Goal: Contribute content: Add original content to the website for others to see

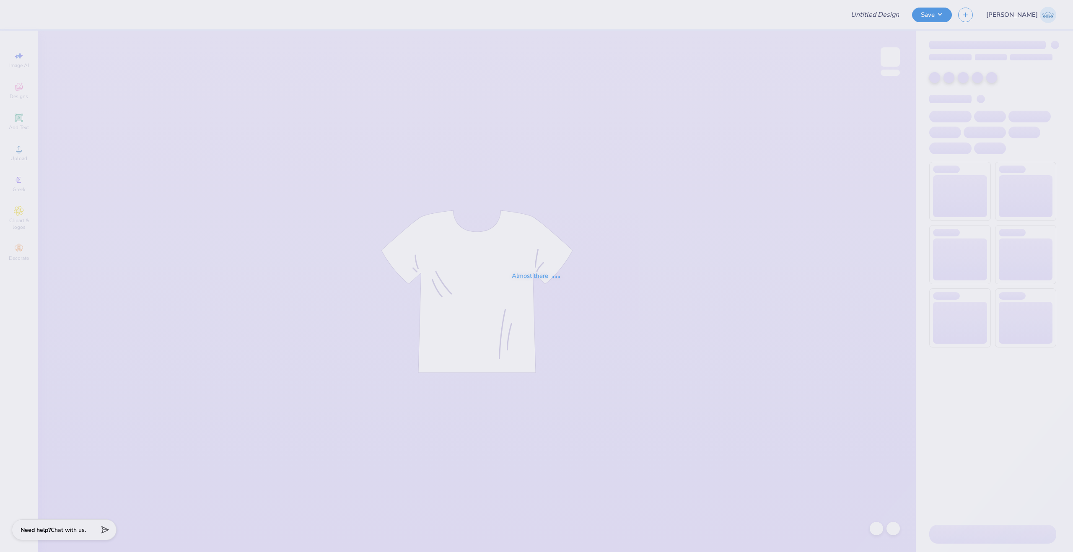
type input "kappa kickoff"
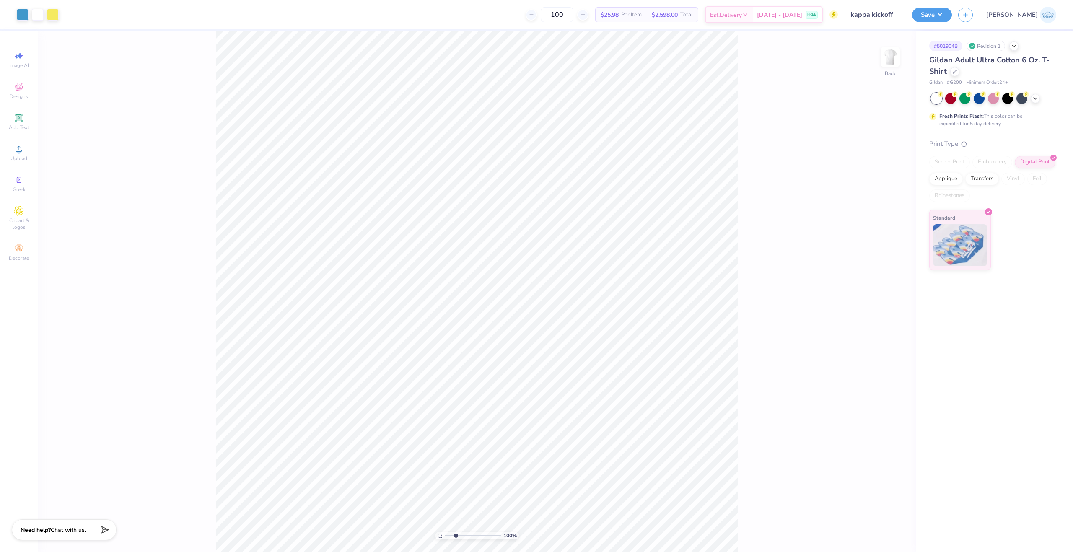
drag, startPoint x: 449, startPoint y: 533, endPoint x: 461, endPoint y: 537, distance: 13.0
click at [461, 537] on input "range" at bounding box center [473, 536] width 57 height 8
type input "1.19"
click at [448, 538] on input "range" at bounding box center [473, 536] width 57 height 8
click at [23, 157] on span "Upload" at bounding box center [18, 158] width 17 height 7
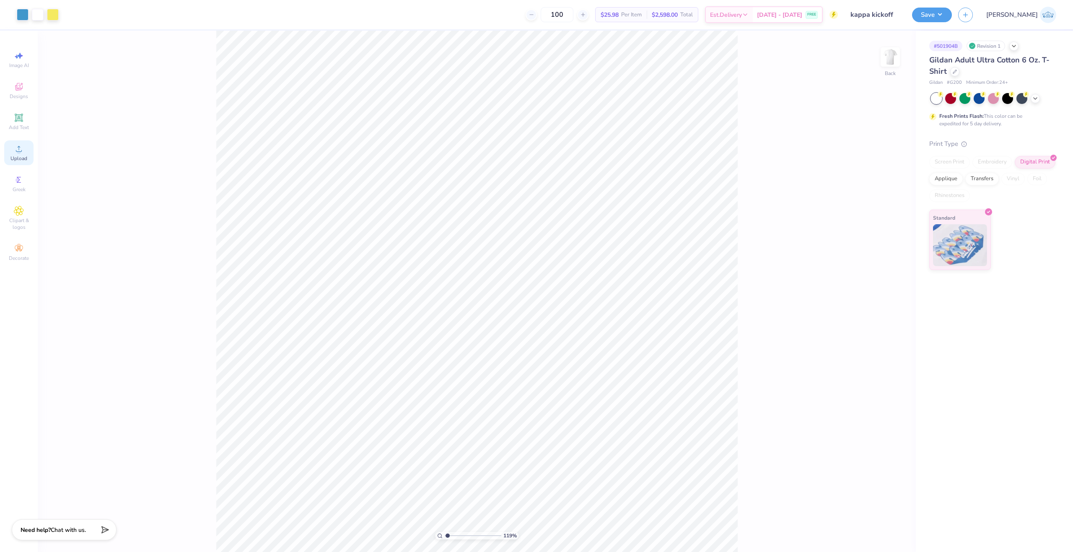
click at [28, 156] on div "Upload" at bounding box center [18, 152] width 29 height 25
click at [14, 162] on div "Upload" at bounding box center [18, 152] width 29 height 25
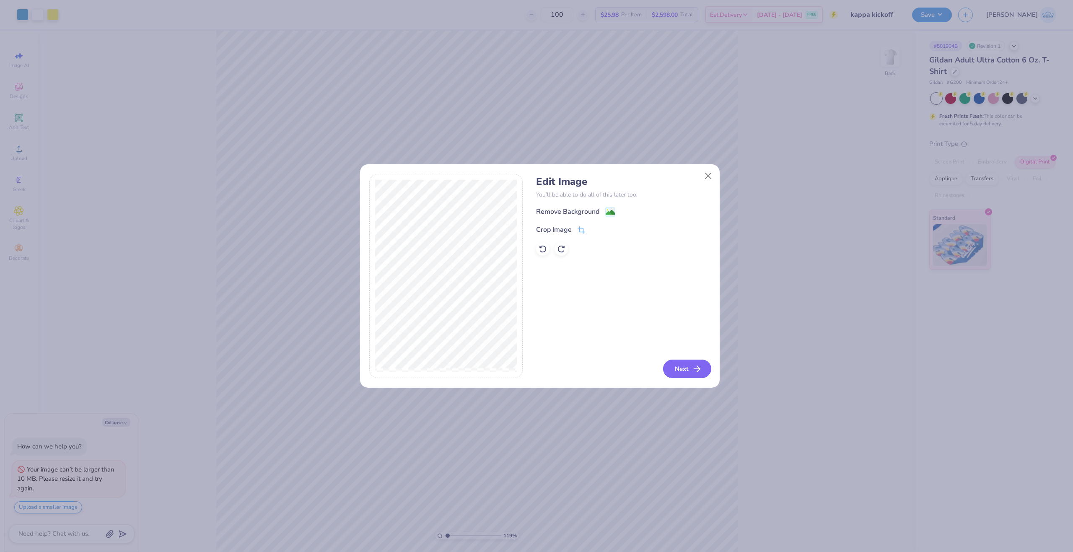
click at [697, 371] on icon "button" at bounding box center [697, 369] width 10 height 10
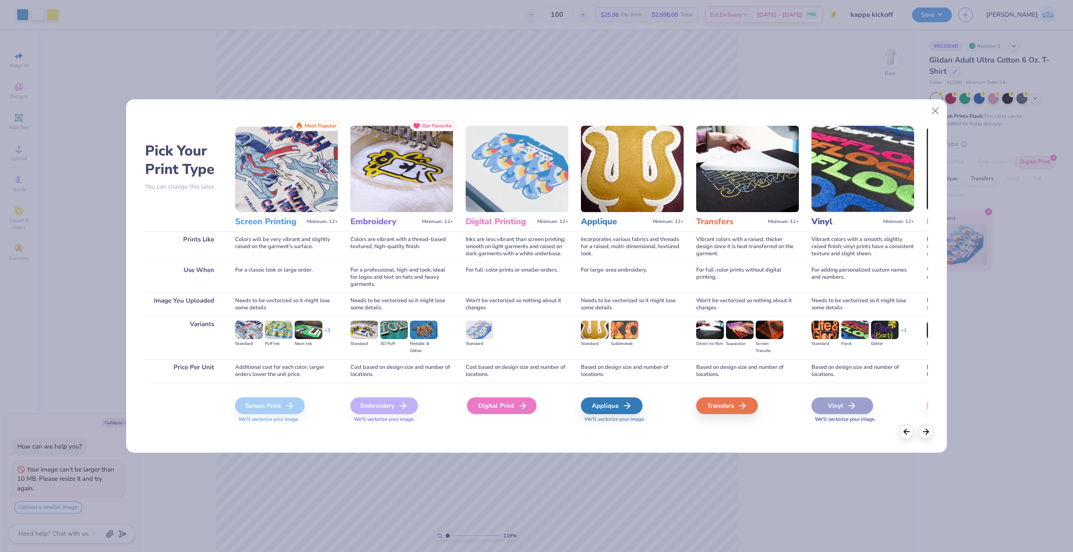
click at [504, 403] on div "Digital Print" at bounding box center [502, 405] width 70 height 17
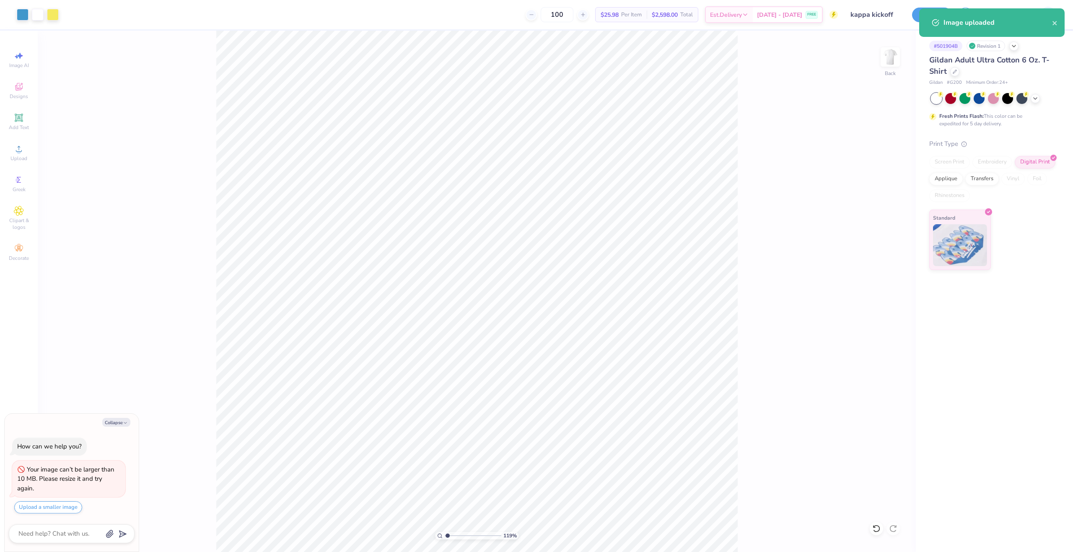
type textarea "x"
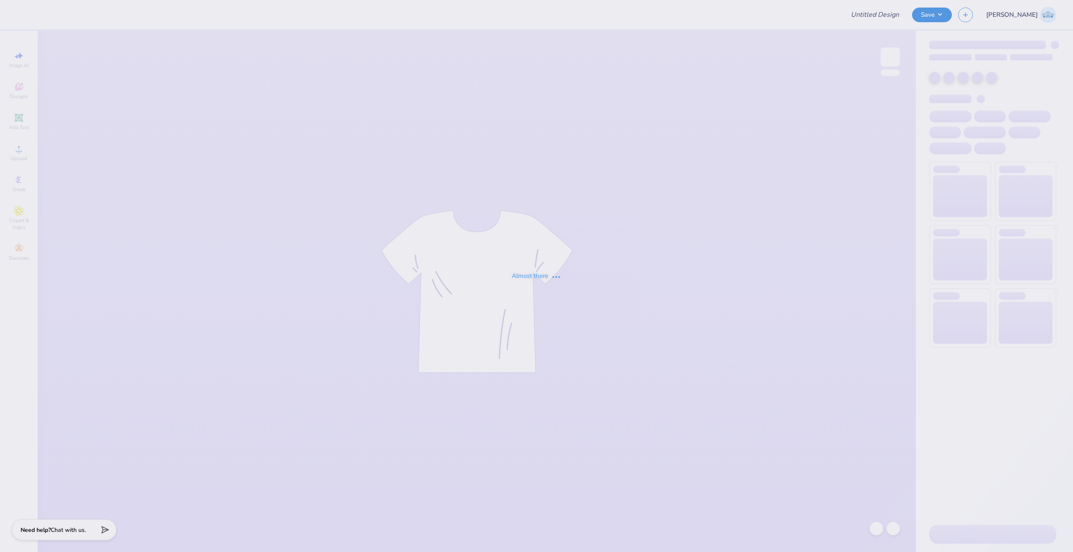
type input "kappa kickoff"
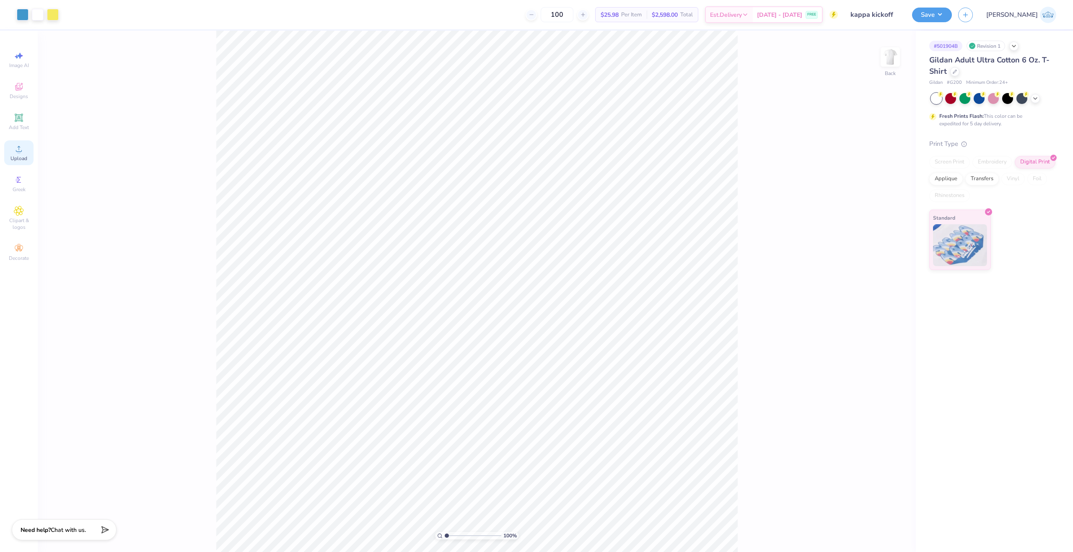
click at [17, 144] on icon at bounding box center [19, 149] width 10 height 10
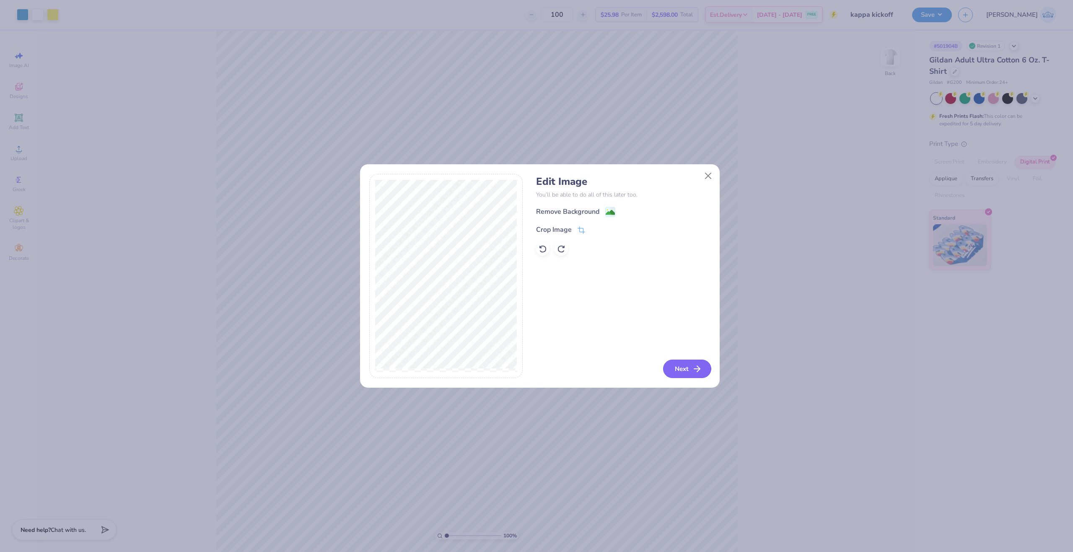
click at [686, 371] on button "Next" at bounding box center [687, 369] width 48 height 18
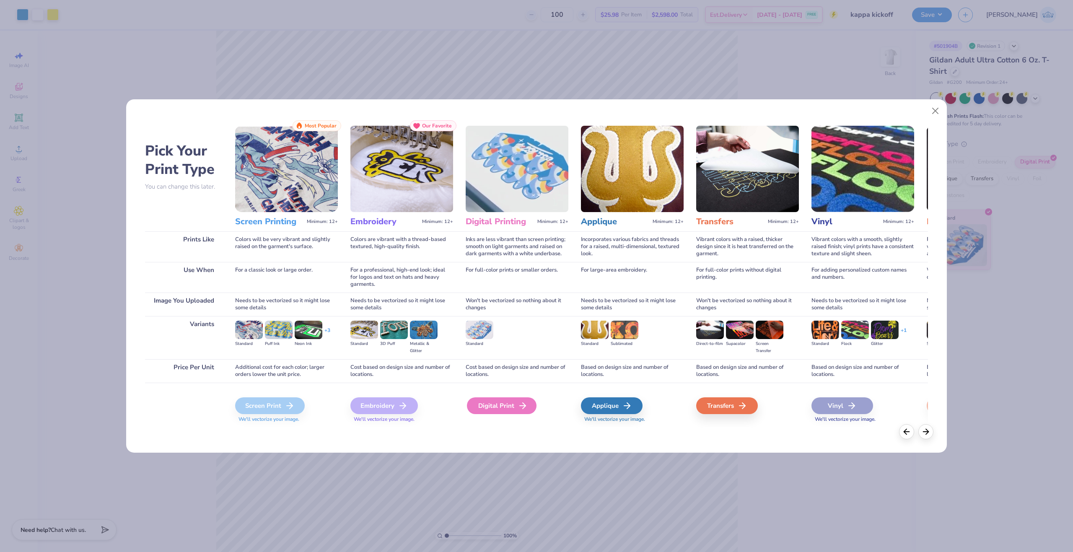
click at [498, 411] on div "Digital Print" at bounding box center [502, 405] width 70 height 17
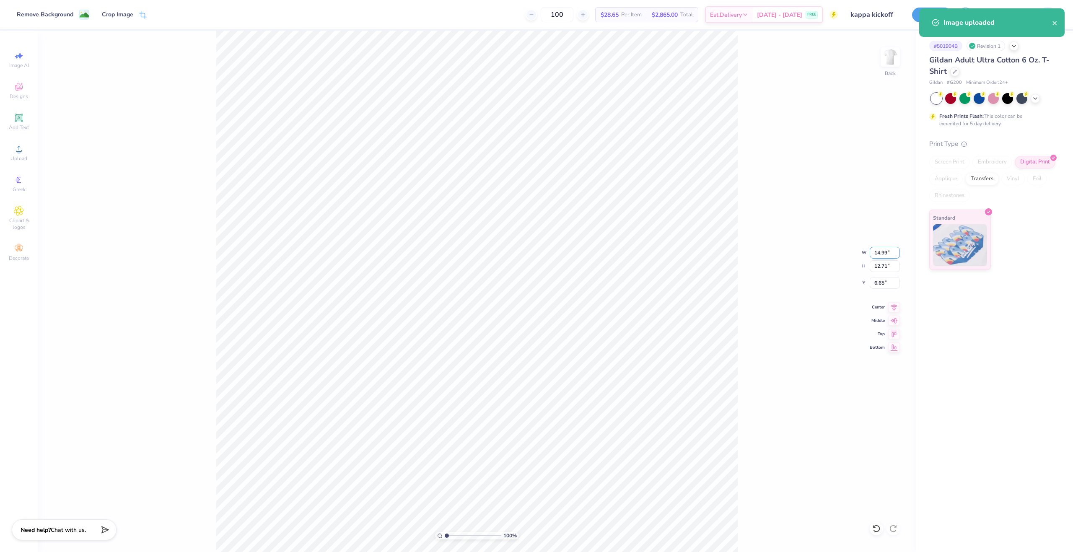
click at [873, 254] on input "14.99" at bounding box center [885, 253] width 30 height 12
type input "10.99"
type input "9.32"
type input "8.34"
